Goal: Transaction & Acquisition: Purchase product/service

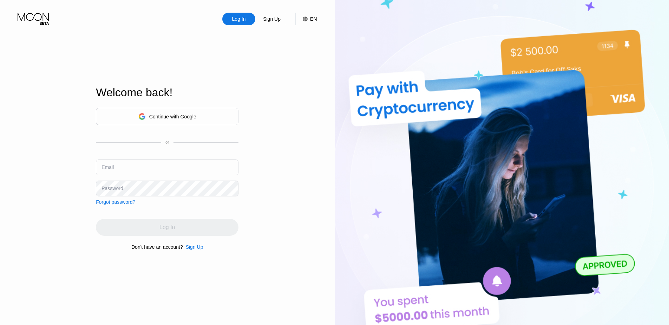
click at [197, 114] on div "Continue with Google" at bounding box center [167, 116] width 143 height 17
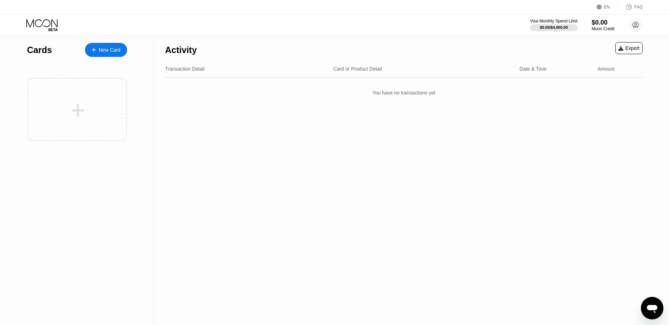
click at [98, 46] on div "New Card" at bounding box center [106, 50] width 42 height 14
